Goal: Feedback & Contribution: Leave review/rating

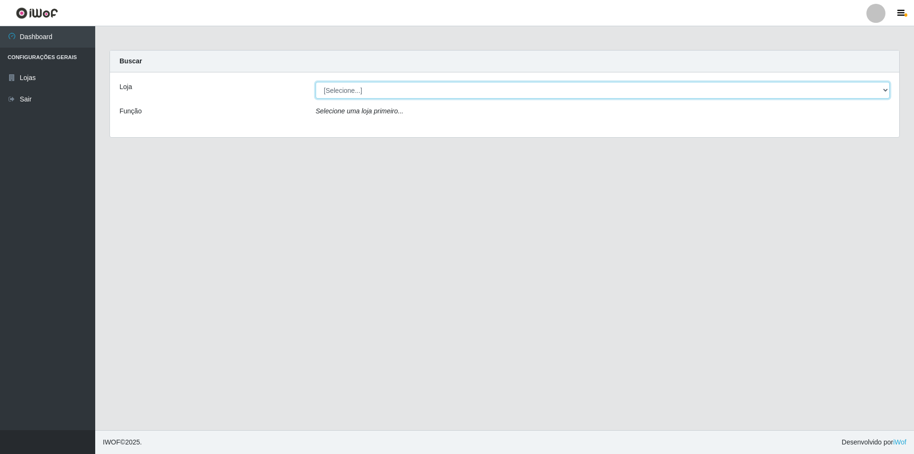
click at [886, 87] on select "[Selecione...] Atacado Vem - [STREET_ADDRESS]" at bounding box center [603, 90] width 574 height 17
select select "449"
click at [316, 82] on select "[Selecione...] Atacado Vem - [STREET_ADDRESS]" at bounding box center [603, 90] width 574 height 17
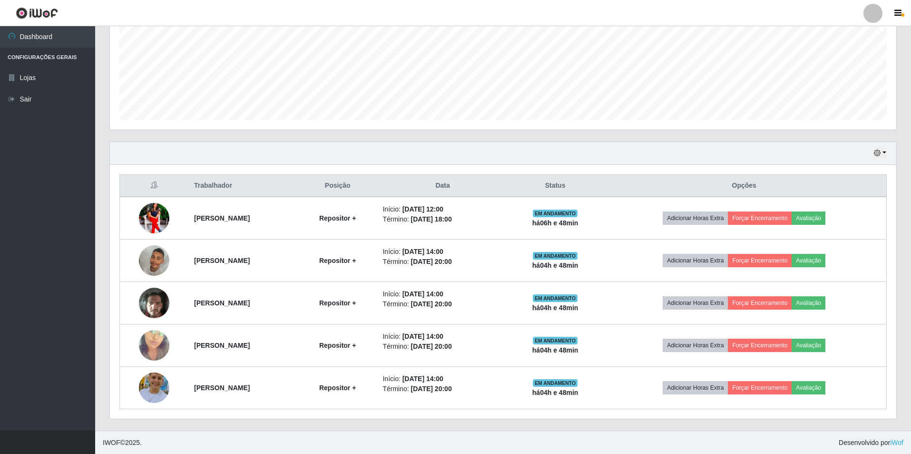
scroll to position [221, 0]
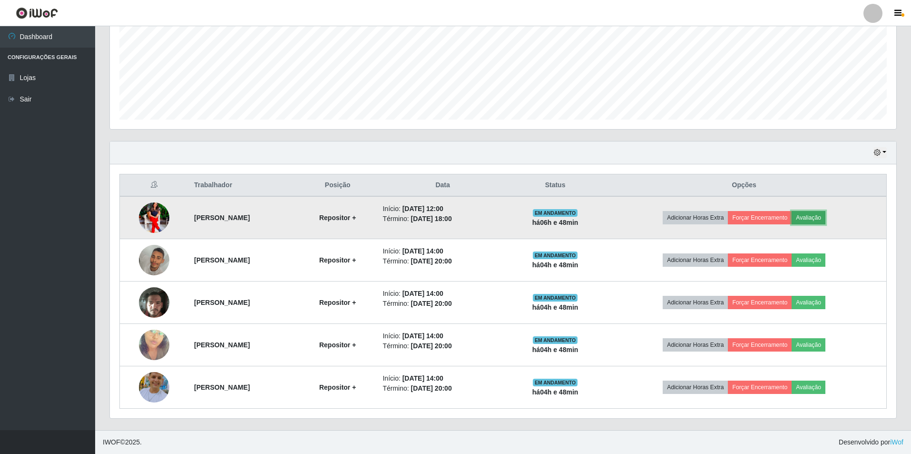
click at [826, 219] on button "Avaliação" at bounding box center [809, 217] width 34 height 13
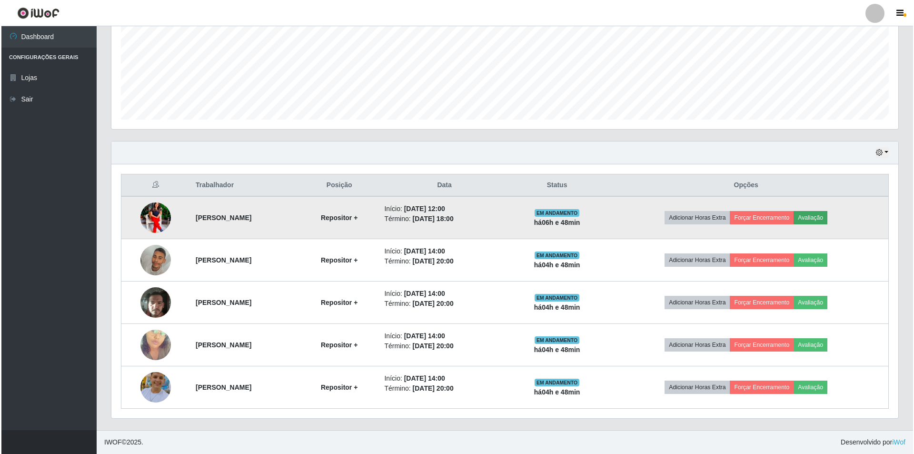
scroll to position [198, 782]
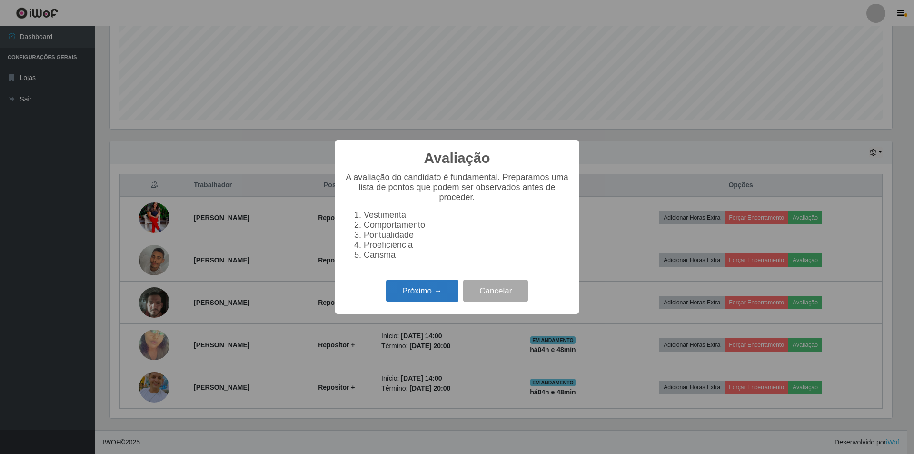
click at [405, 292] on button "Próximo →" at bounding box center [422, 290] width 72 height 22
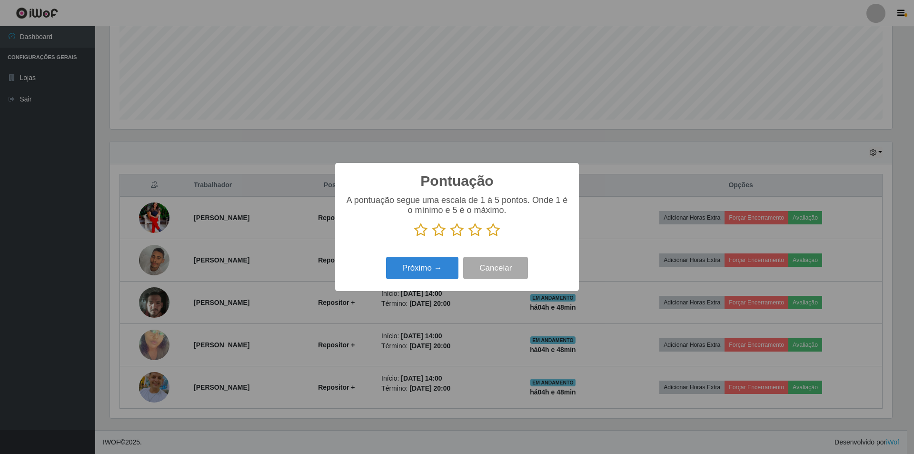
click at [457, 232] on icon at bounding box center [456, 230] width 13 height 14
click at [450, 237] on input "radio" at bounding box center [450, 237] width 0 height 0
click at [444, 262] on button "Próximo →" at bounding box center [422, 268] width 72 height 22
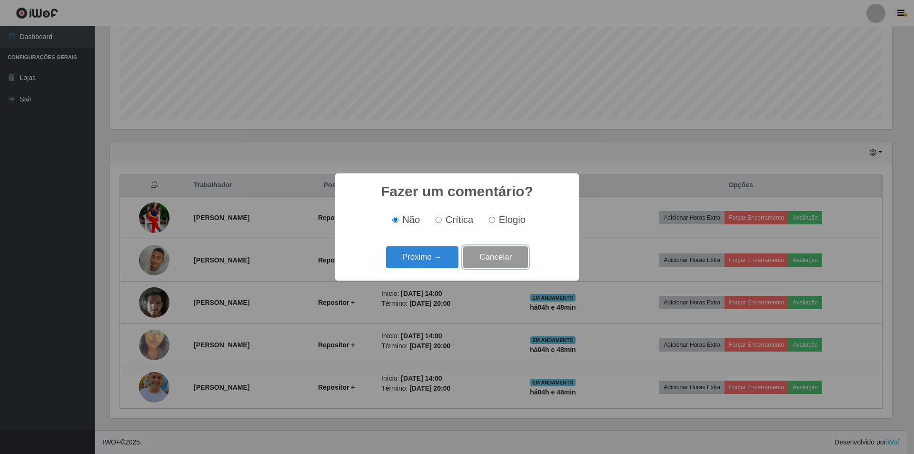
click at [504, 256] on button "Cancelar" at bounding box center [495, 257] width 65 height 22
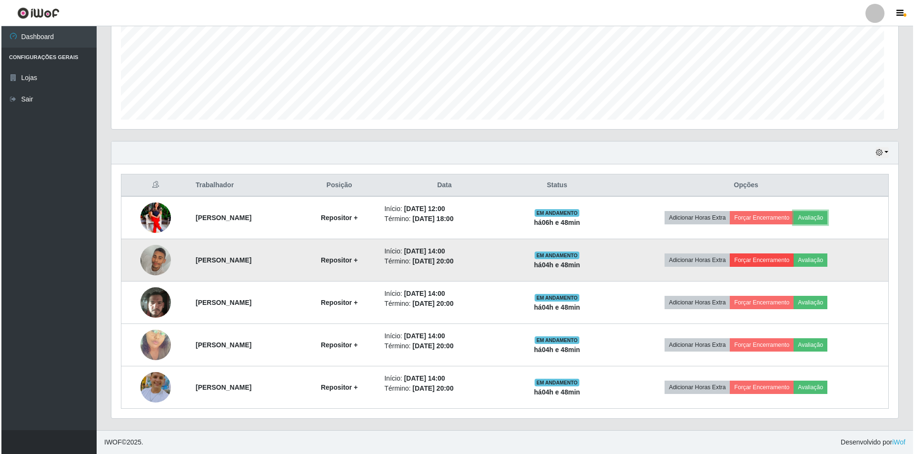
scroll to position [198, 787]
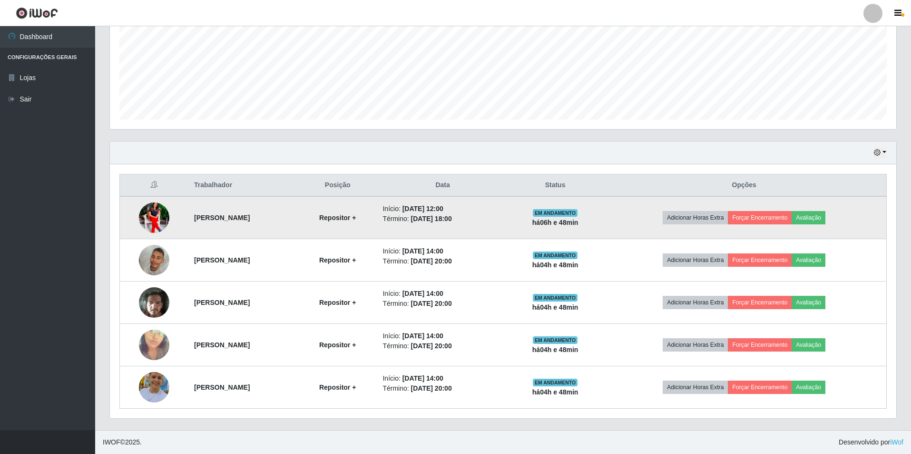
click at [815, 228] on td "Adicionar Horas Extra Forçar Encerramento Avaliação" at bounding box center [744, 217] width 285 height 43
click at [820, 219] on button "Avaliação" at bounding box center [809, 217] width 34 height 13
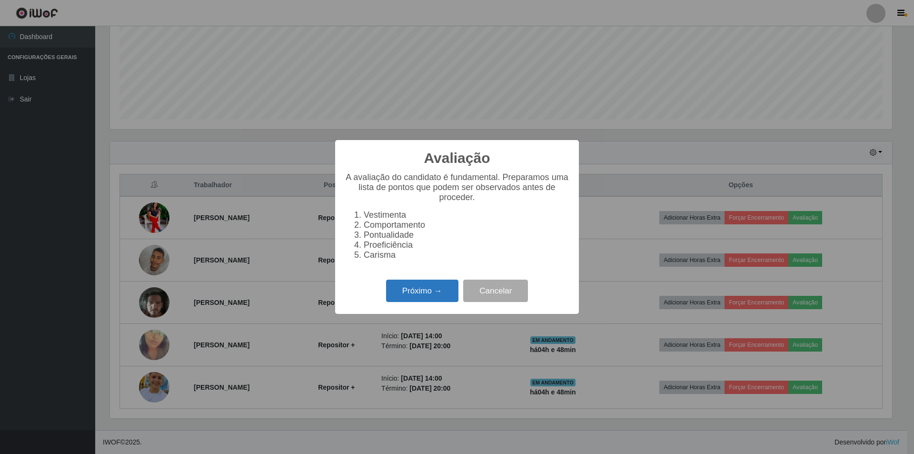
click at [402, 291] on button "Próximo →" at bounding box center [422, 290] width 72 height 22
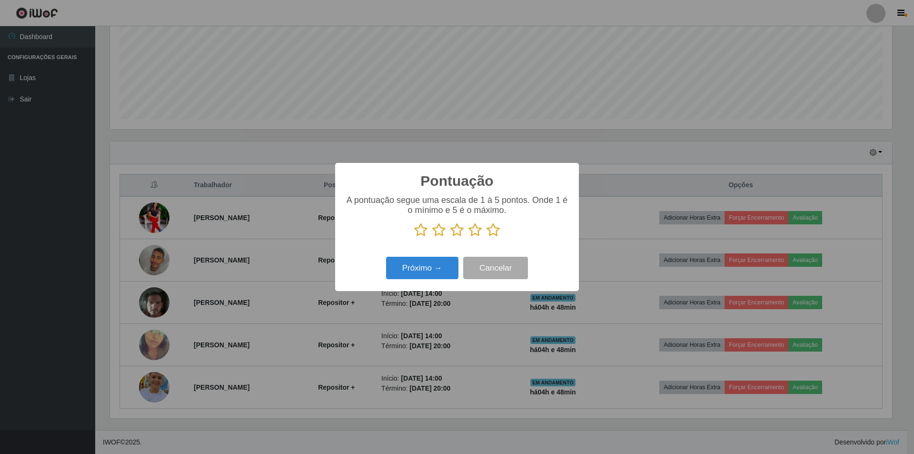
scroll to position [475725, 475141]
click at [474, 237] on icon at bounding box center [474, 230] width 13 height 14
click at [468, 237] on input "radio" at bounding box center [468, 237] width 0 height 0
click at [436, 266] on button "Próximo →" at bounding box center [422, 268] width 72 height 22
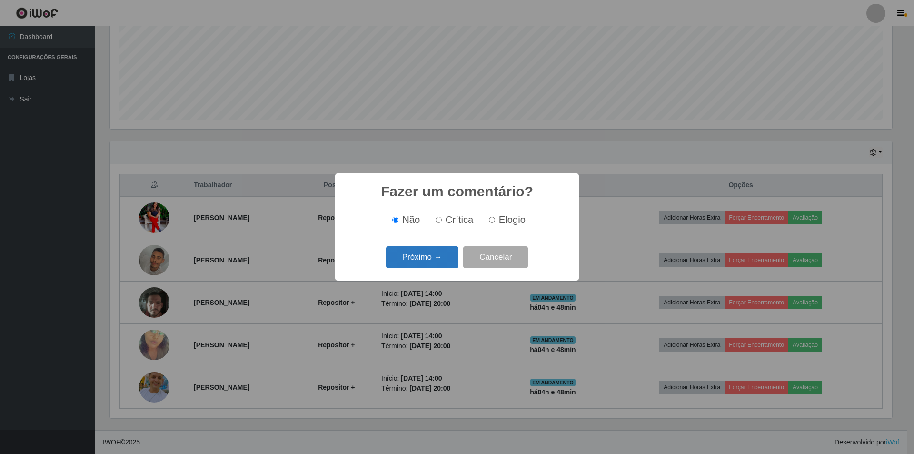
click at [435, 257] on button "Próximo →" at bounding box center [422, 257] width 72 height 22
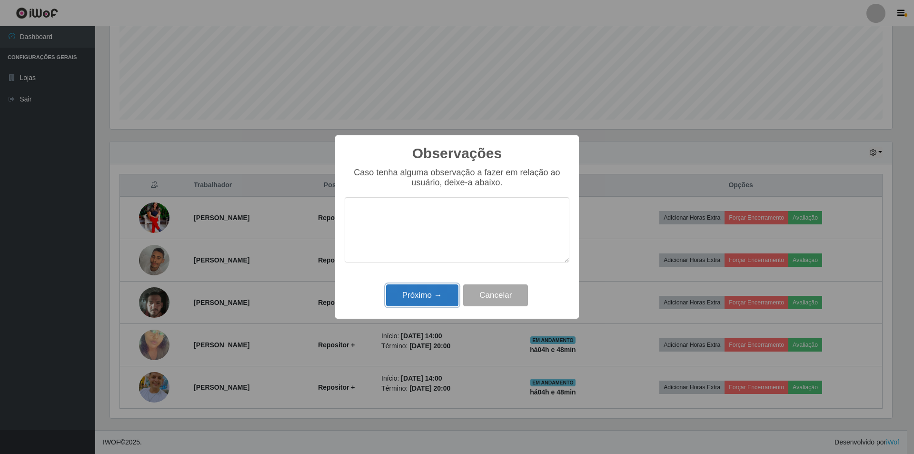
click at [425, 289] on button "Próximo →" at bounding box center [422, 295] width 72 height 22
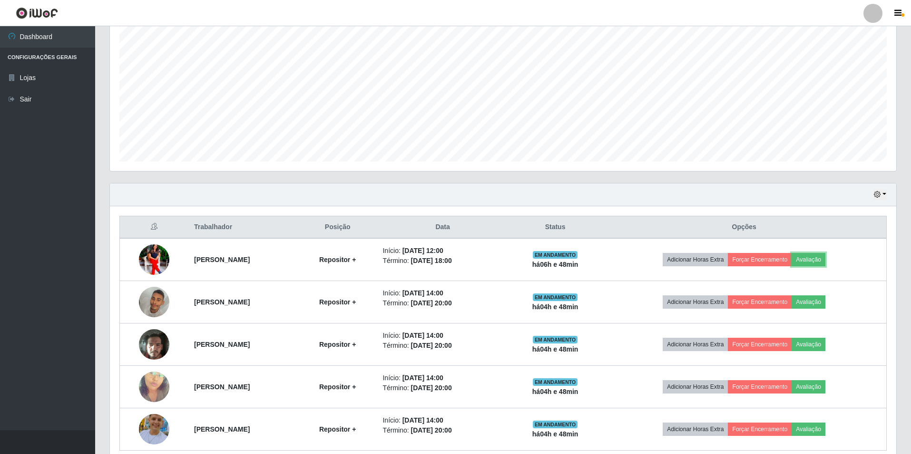
scroll to position [221, 0]
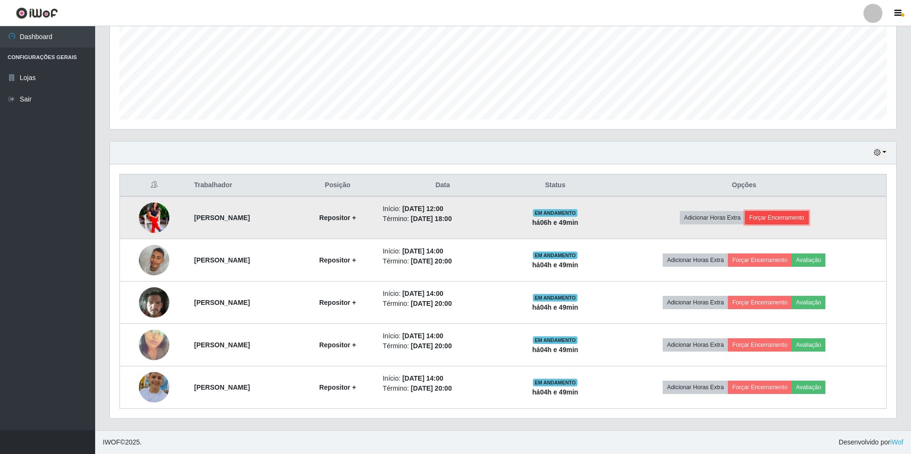
click at [801, 212] on button "Forçar Encerramento" at bounding box center [777, 217] width 64 height 13
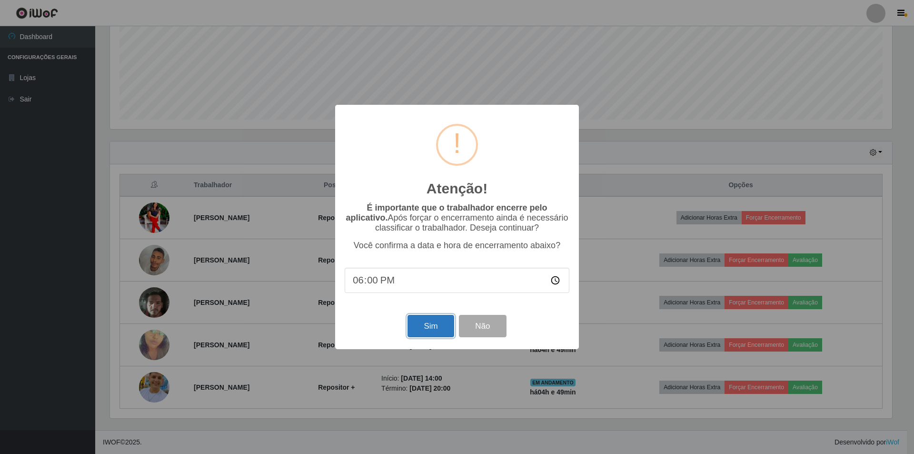
click at [422, 325] on button "Sim" at bounding box center [430, 326] width 46 height 22
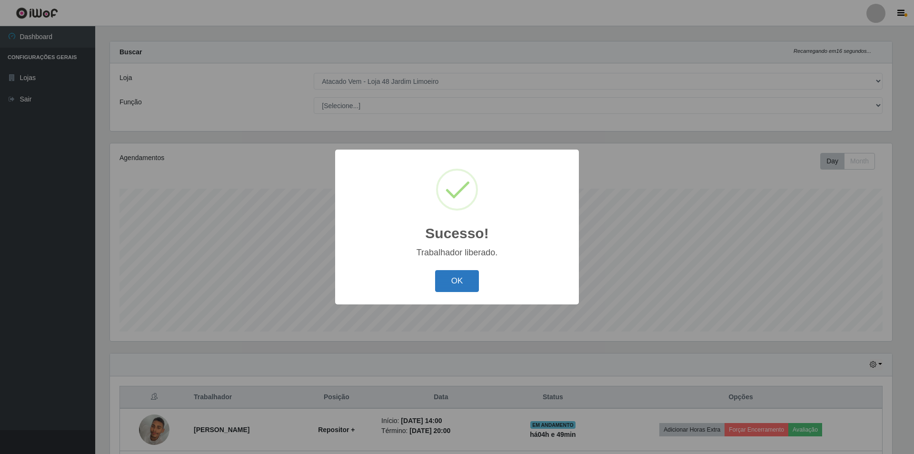
click at [458, 283] on button "OK" at bounding box center [457, 281] width 44 height 22
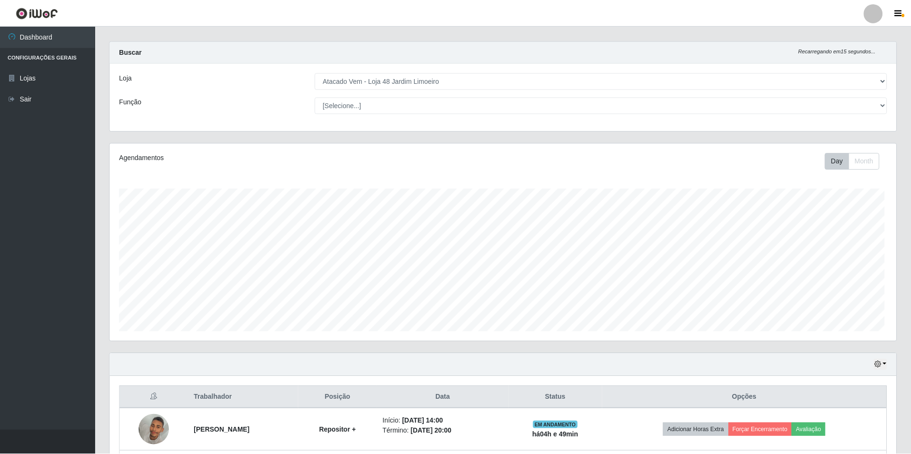
scroll to position [198, 787]
